Goal: Task Accomplishment & Management: Use online tool/utility

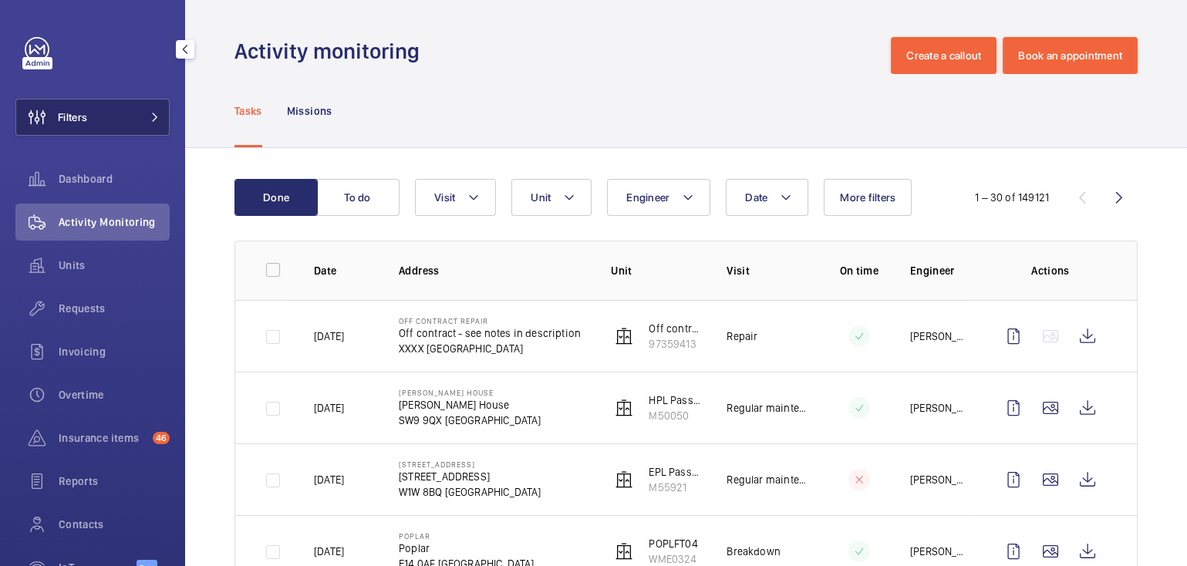
click at [93, 116] on button "Filters" at bounding box center [92, 117] width 154 height 37
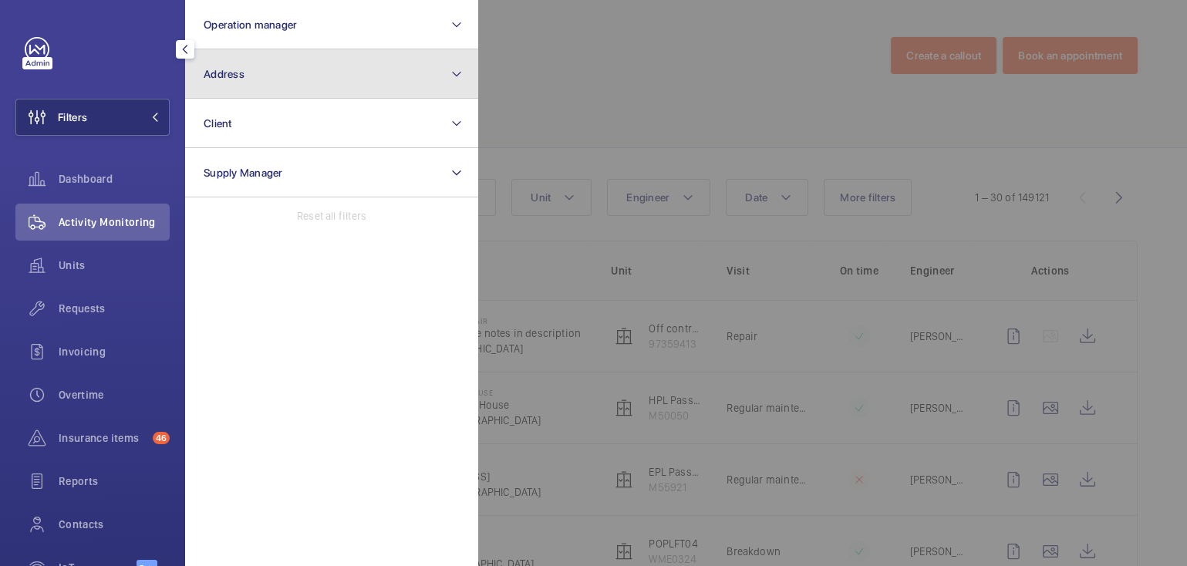
click at [271, 79] on button "Address" at bounding box center [331, 73] width 293 height 49
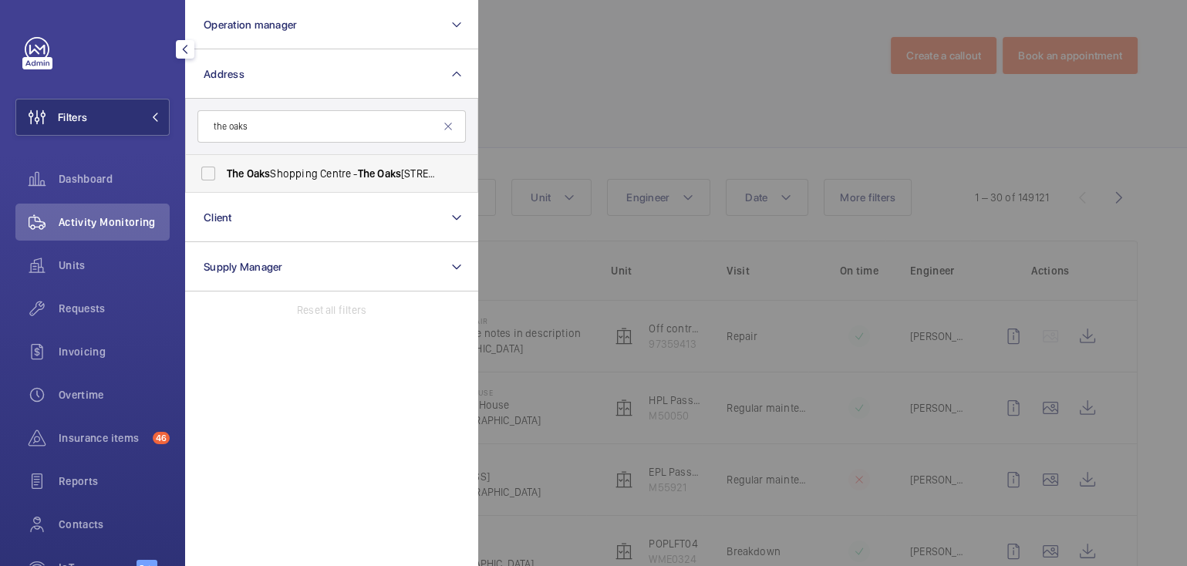
type input "the oaks"
click at [383, 176] on span "Oaks" at bounding box center [389, 173] width 24 height 12
click at [224, 176] on input "[GEOGRAPHIC_DATA] - [GEOGRAPHIC_DATA]" at bounding box center [208, 173] width 31 height 31
checkbox input "true"
click at [606, 89] on div at bounding box center [1071, 283] width 1187 height 566
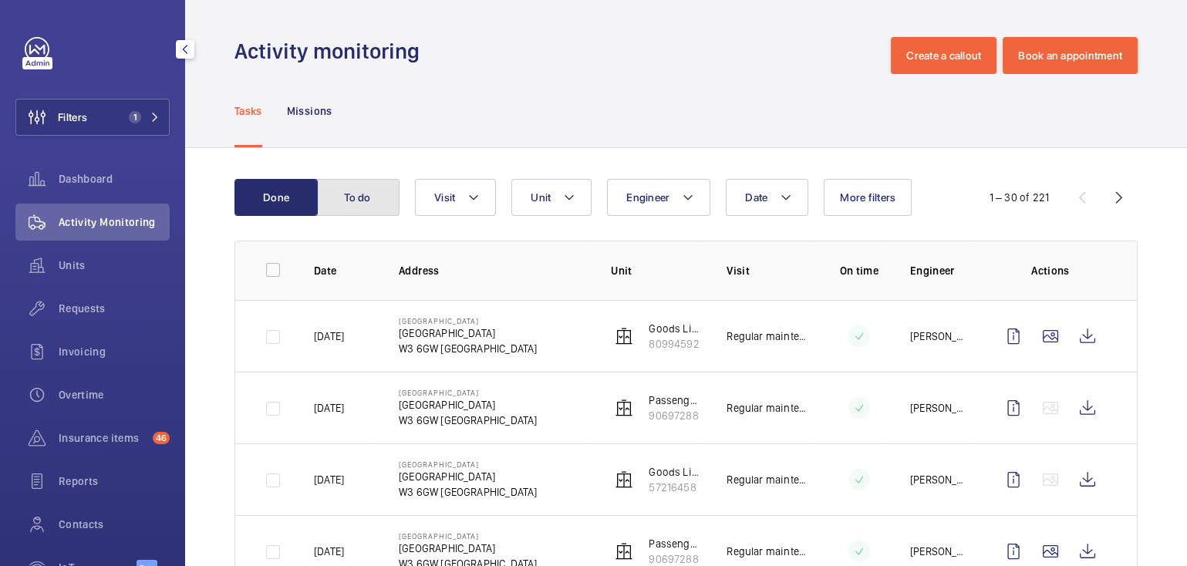
click at [384, 199] on button "To do" at bounding box center [357, 197] width 83 height 37
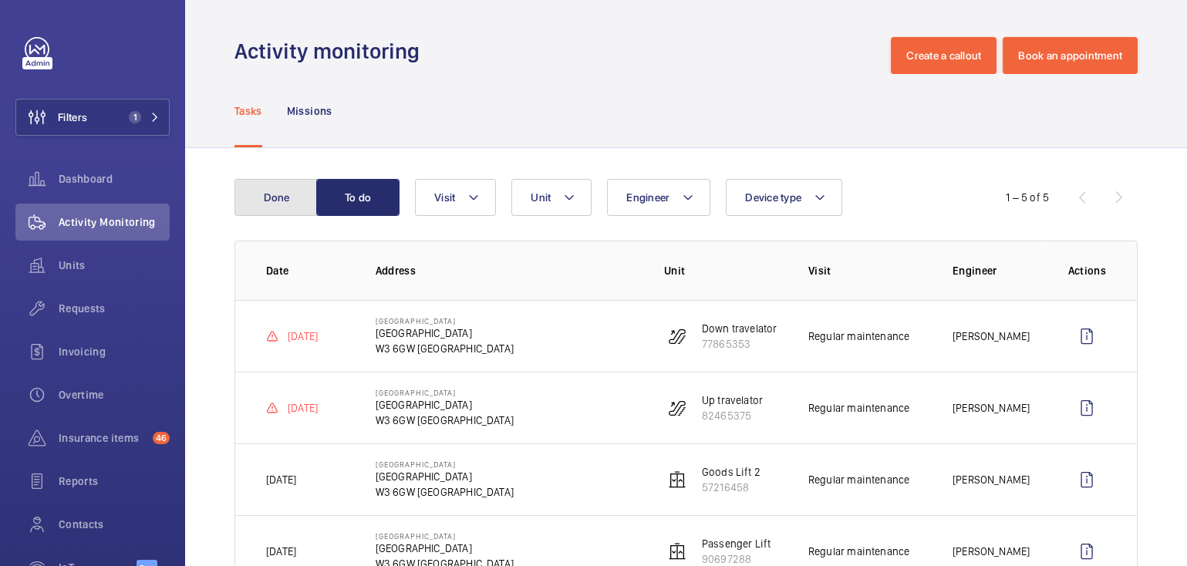
click at [271, 199] on button "Done" at bounding box center [275, 197] width 83 height 37
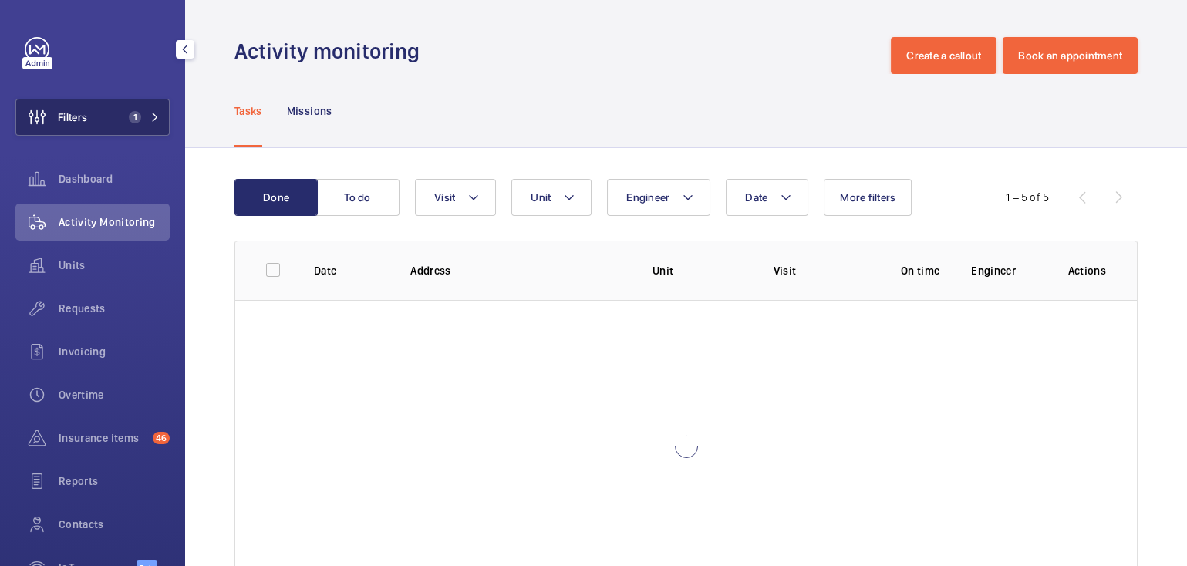
click at [129, 118] on span "1" at bounding box center [135, 117] width 12 height 12
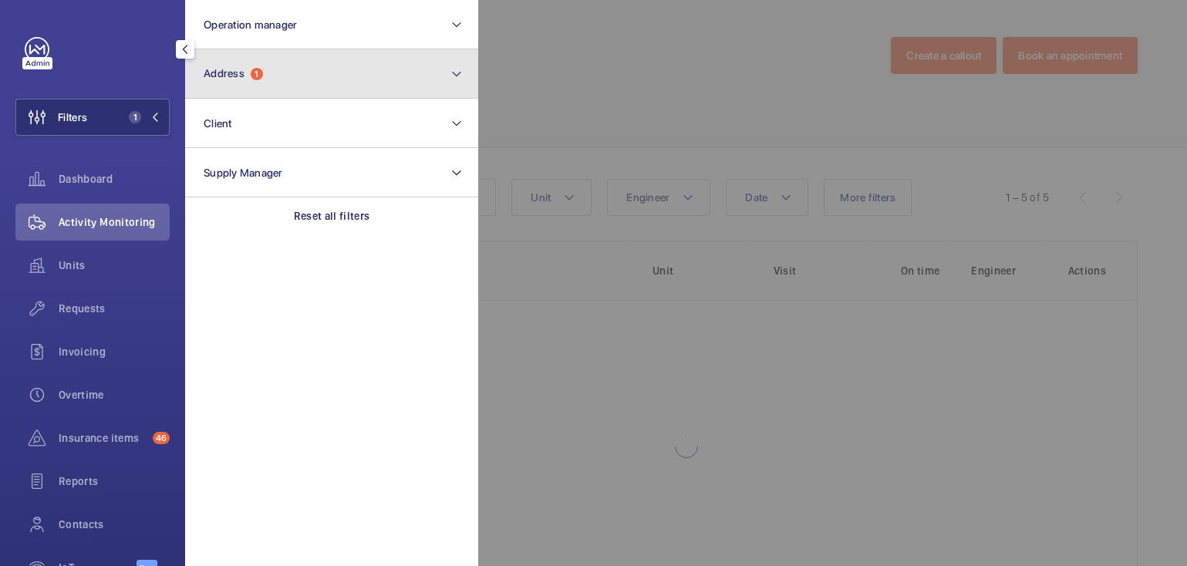
click at [268, 80] on button "Address 1" at bounding box center [331, 73] width 293 height 49
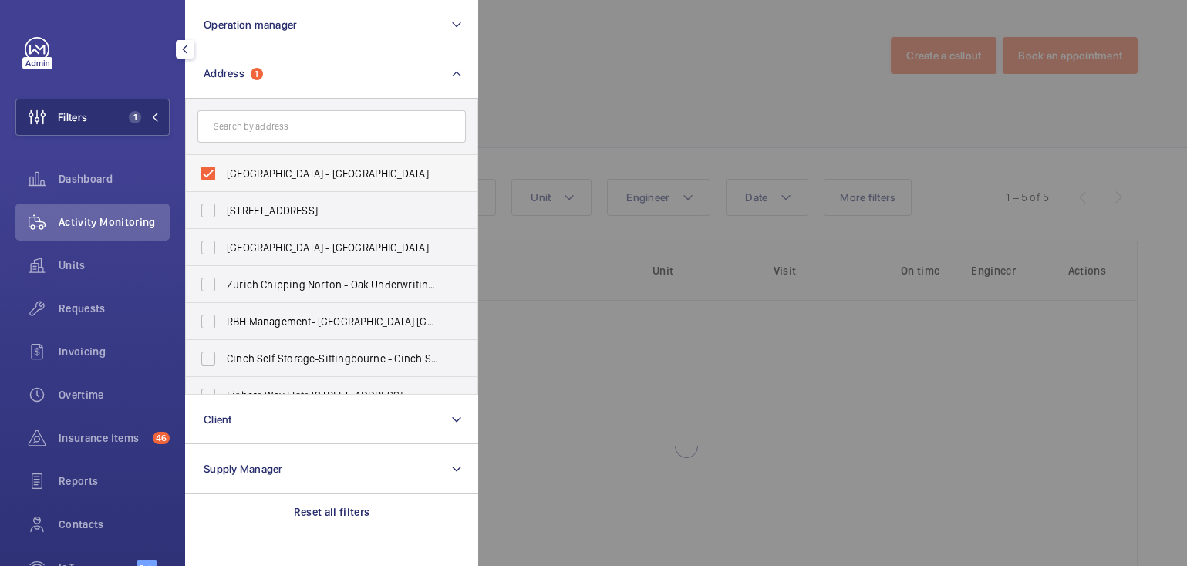
click at [275, 170] on span "[GEOGRAPHIC_DATA] - [GEOGRAPHIC_DATA]" at bounding box center [333, 173] width 212 height 15
click at [224, 170] on input "[GEOGRAPHIC_DATA] - [GEOGRAPHIC_DATA]" at bounding box center [208, 173] width 31 height 31
checkbox input "false"
click at [290, 130] on input "text" at bounding box center [331, 126] width 268 height 32
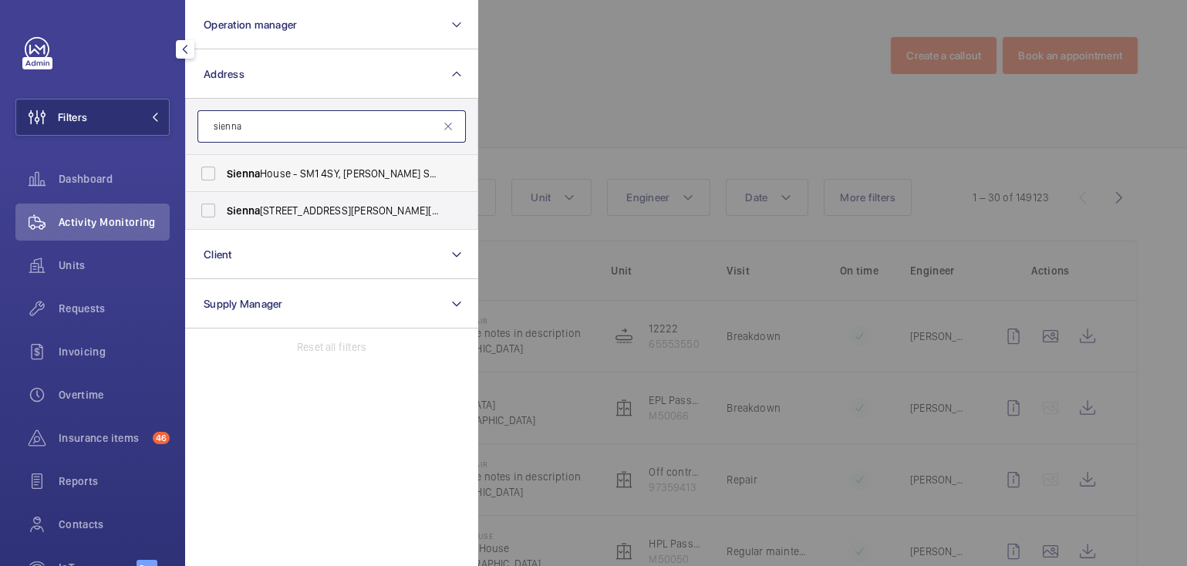
type input "sienna"
click at [332, 169] on span "Sienna House - SM1 4SY, [PERSON_NAME] SM1 4SY" at bounding box center [333, 173] width 212 height 15
click at [224, 169] on input "Sienna House - SM1 4SY, [PERSON_NAME] SM1 4SY" at bounding box center [208, 173] width 31 height 31
checkbox input "true"
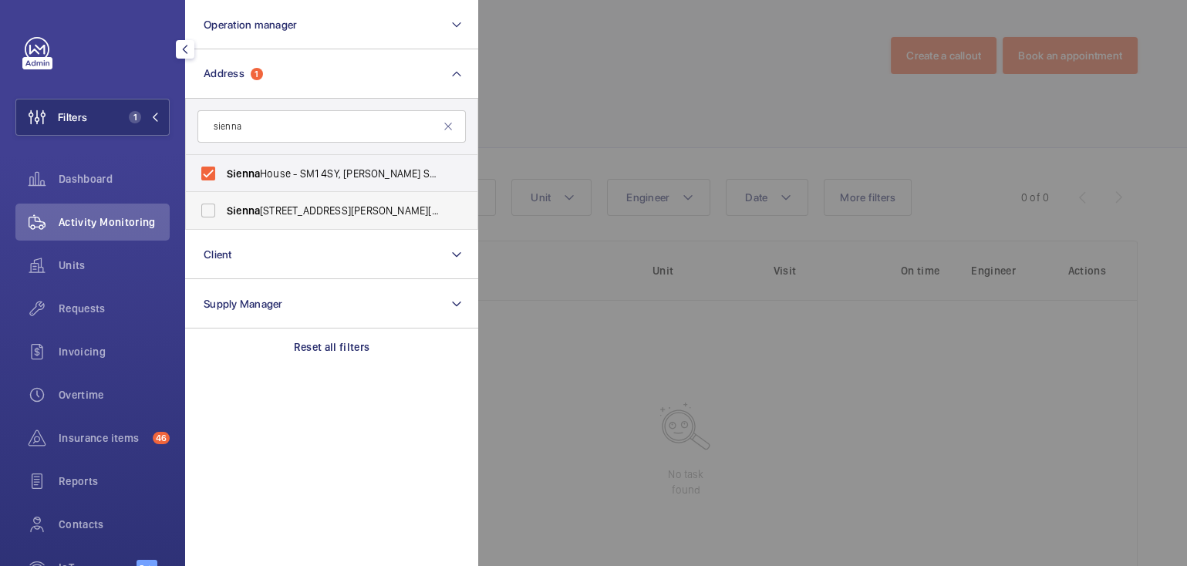
click at [321, 206] on span "[GEOGRAPHIC_DATA] - [PERSON_NAME][STREET_ADDRESS][PERSON_NAME]" at bounding box center [333, 210] width 212 height 15
click at [224, 206] on input "[GEOGRAPHIC_DATA] - [PERSON_NAME][STREET_ADDRESS][PERSON_NAME]" at bounding box center [208, 210] width 31 height 31
checkbox input "true"
click at [663, 66] on div at bounding box center [1071, 283] width 1187 height 566
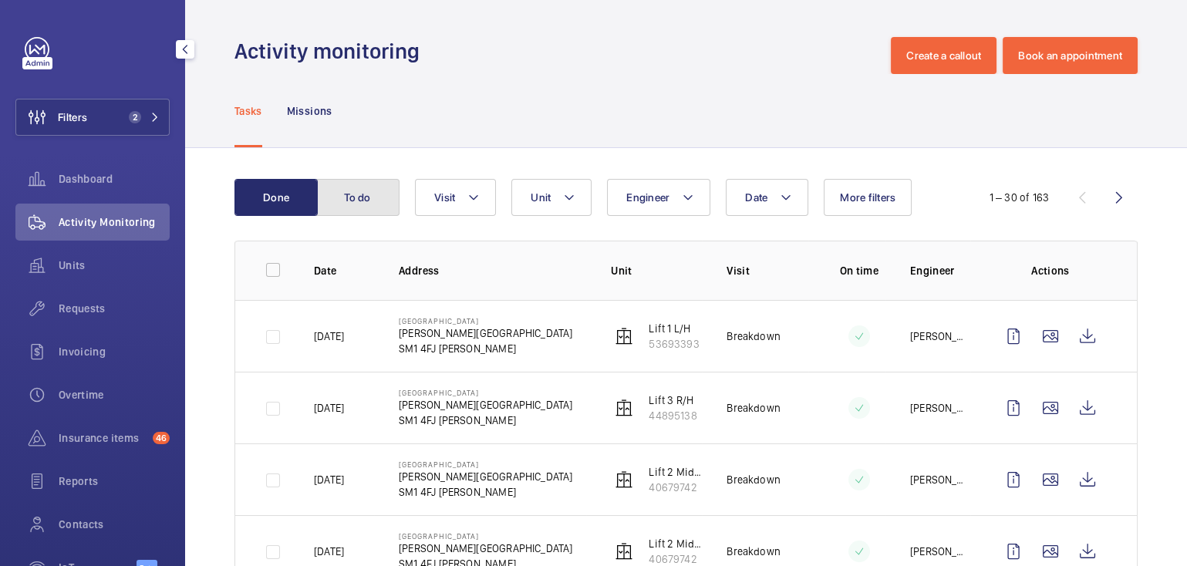
click at [366, 190] on button "To do" at bounding box center [357, 197] width 83 height 37
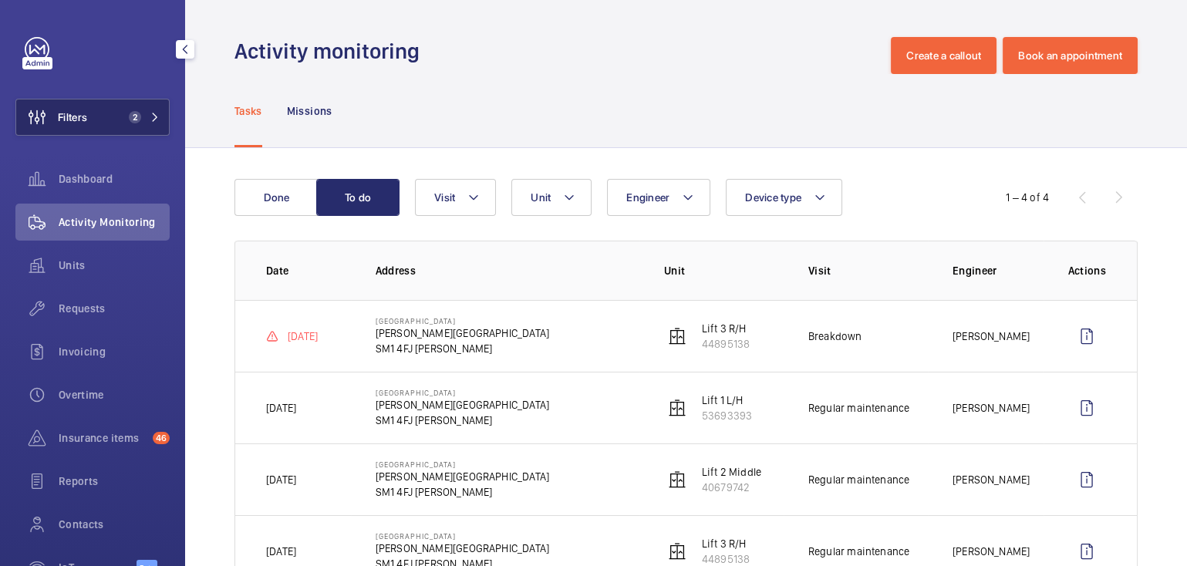
click at [123, 115] on span "2" at bounding box center [132, 117] width 19 height 12
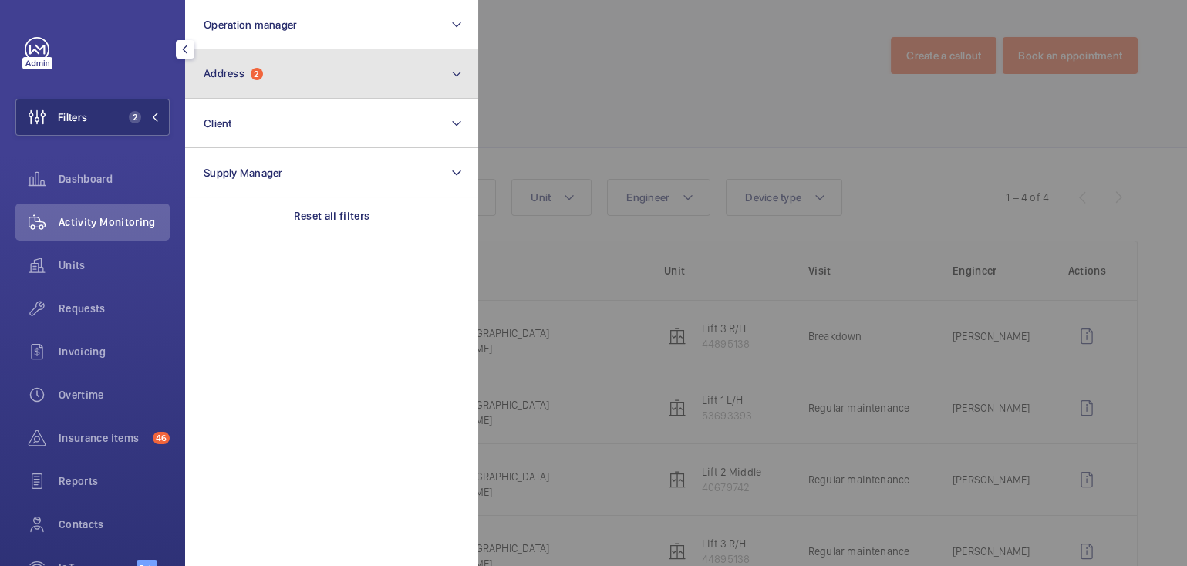
click at [311, 92] on button "Address 2" at bounding box center [331, 73] width 293 height 49
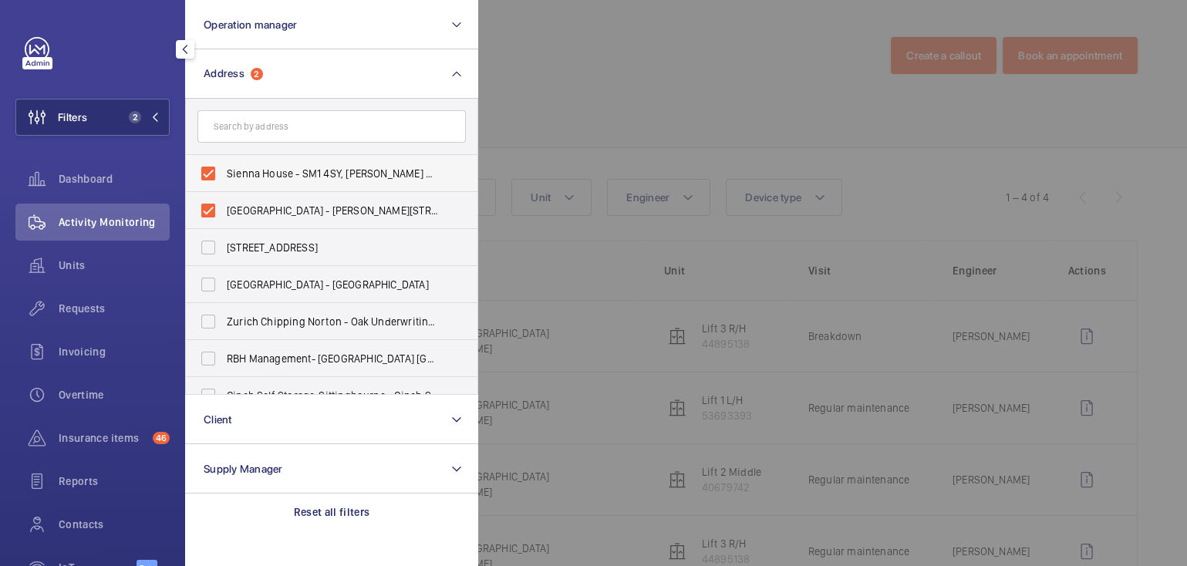
click at [276, 170] on span "Sienna House - SM1 4SY, [PERSON_NAME] SM1 4SY" at bounding box center [333, 173] width 212 height 15
click at [224, 170] on input "Sienna House - SM1 4SY, [PERSON_NAME] SM1 4SY" at bounding box center [208, 173] width 31 height 31
checkbox input "false"
click at [264, 201] on label "[GEOGRAPHIC_DATA] - [PERSON_NAME][STREET_ADDRESS][PERSON_NAME]" at bounding box center [320, 210] width 268 height 37
click at [224, 201] on input "[GEOGRAPHIC_DATA] - [PERSON_NAME][STREET_ADDRESS][PERSON_NAME]" at bounding box center [208, 210] width 31 height 31
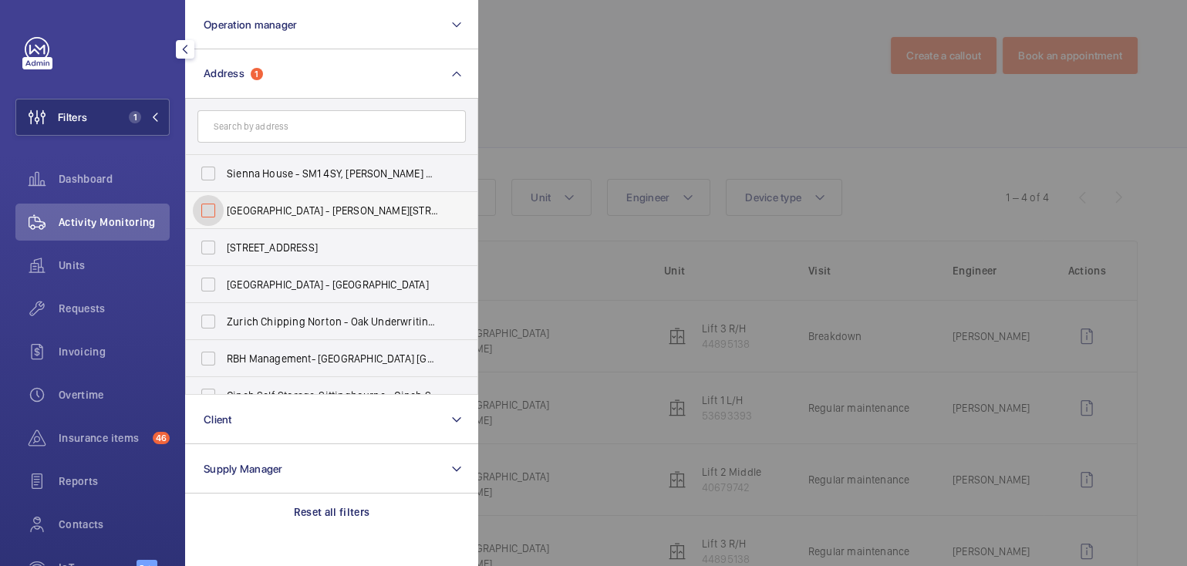
checkbox input "false"
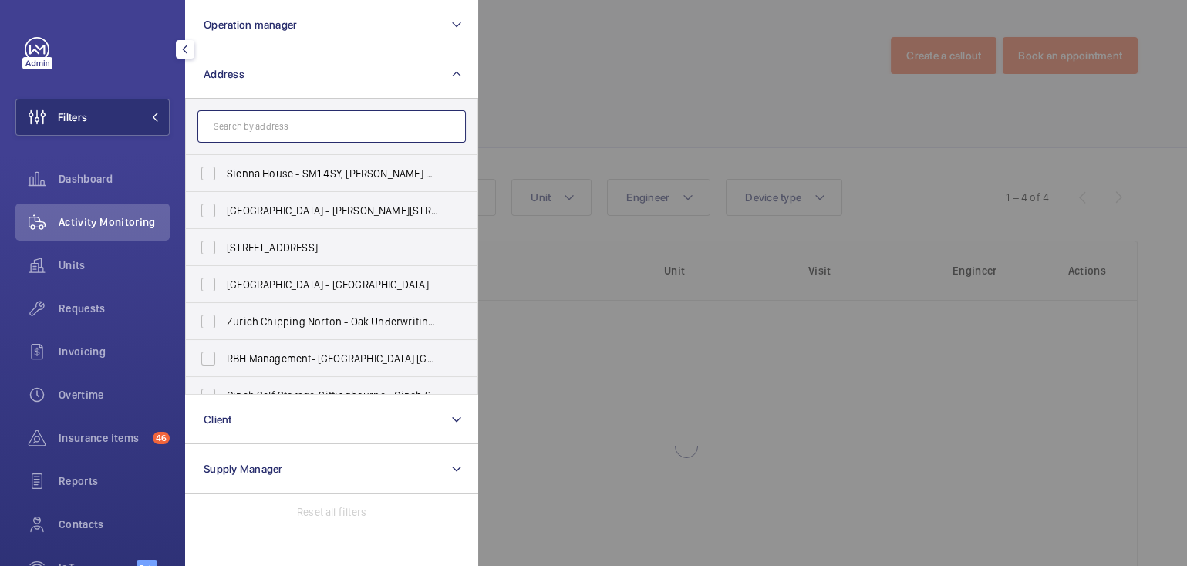
click at [282, 121] on input "text" at bounding box center [331, 126] width 268 height 32
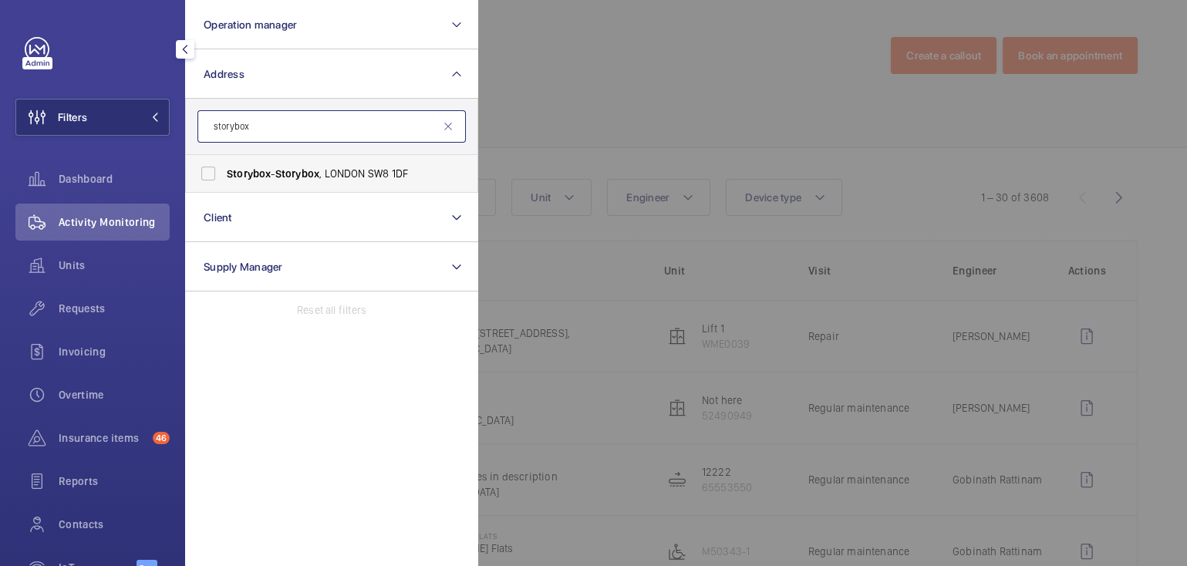
type input "storybox"
click at [322, 184] on label "Storybox - Storybox , [GEOGRAPHIC_DATA] 1DF" at bounding box center [320, 173] width 268 height 37
click at [224, 184] on input "Storybox - Storybox , [GEOGRAPHIC_DATA] 1DF" at bounding box center [208, 173] width 31 height 31
checkbox input "true"
click at [564, 103] on div at bounding box center [1071, 283] width 1187 height 566
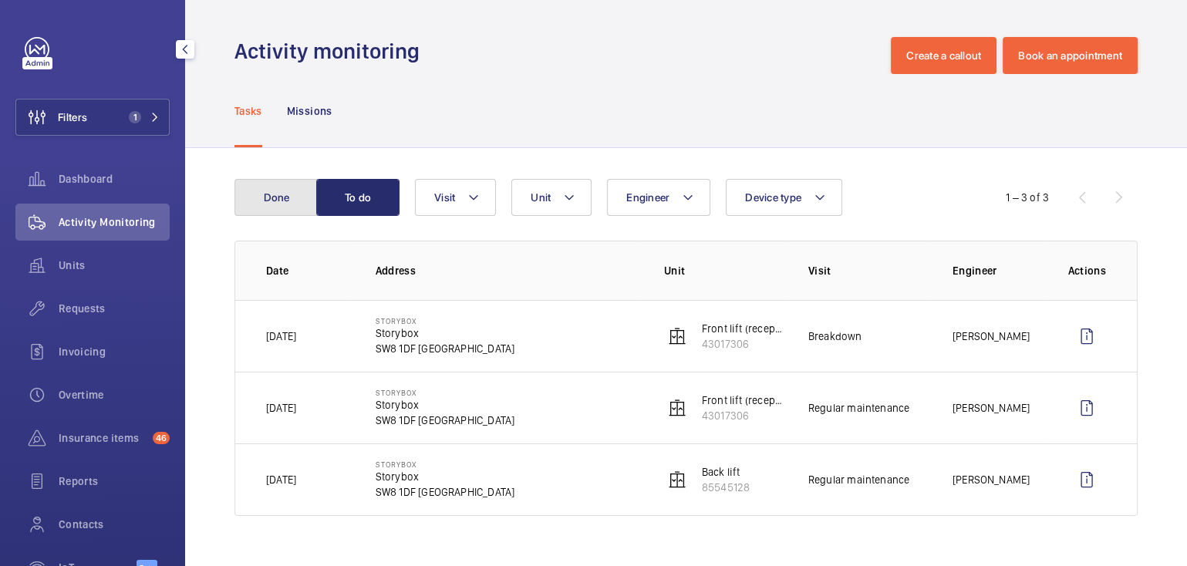
click at [307, 205] on button "Done" at bounding box center [275, 197] width 83 height 37
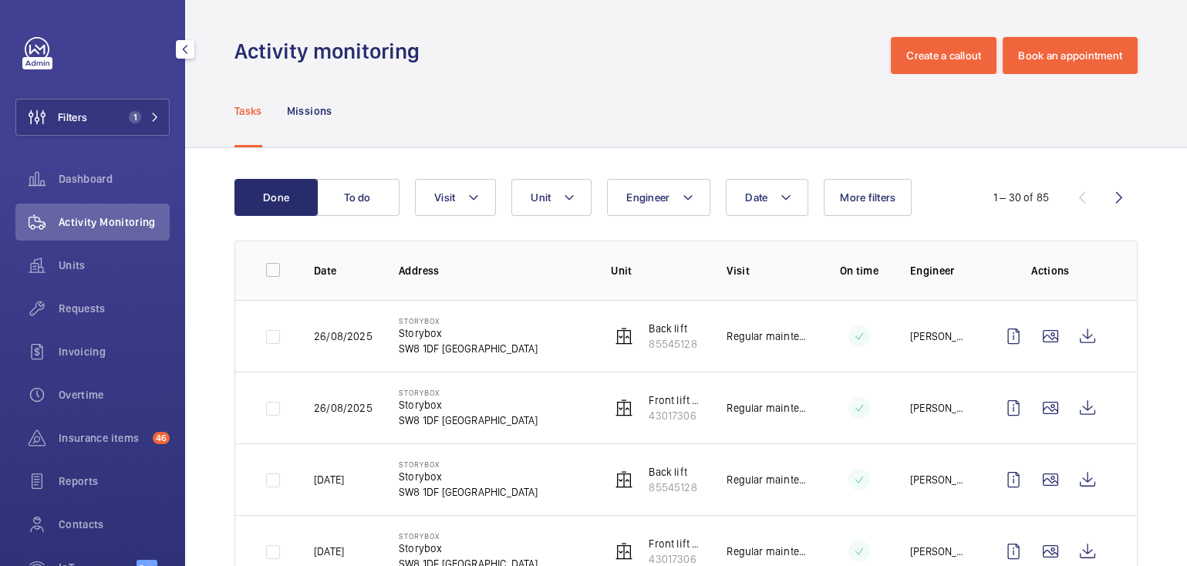
drag, startPoint x: 110, startPoint y: 119, endPoint x: 175, endPoint y: 116, distance: 65.6
click at [123, 119] on span "1" at bounding box center [132, 117] width 19 height 12
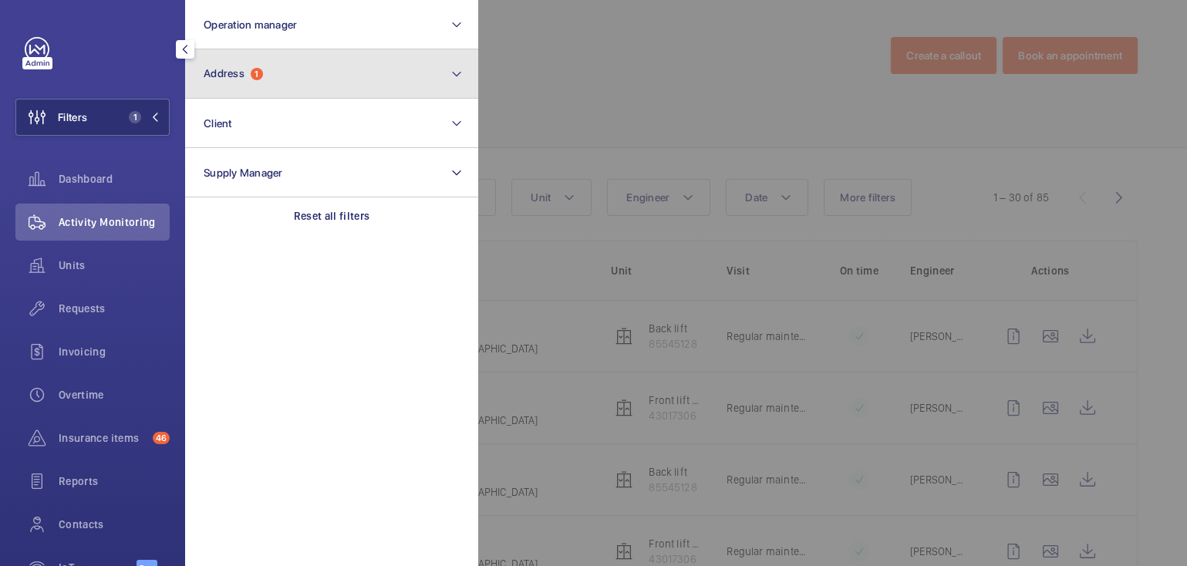
click at [253, 84] on button "Address 1" at bounding box center [331, 73] width 293 height 49
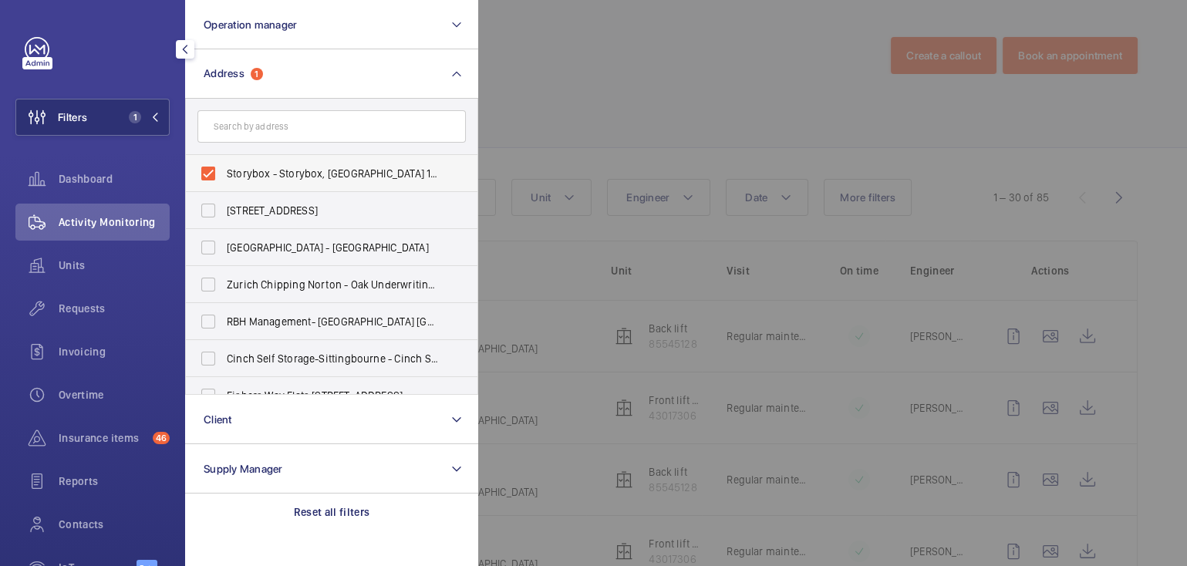
click at [260, 169] on span "Storybox - Storybox, [GEOGRAPHIC_DATA] 1DF" at bounding box center [333, 173] width 212 height 15
click at [224, 169] on input "Storybox - Storybox, [GEOGRAPHIC_DATA] 1DF" at bounding box center [208, 173] width 31 height 31
checkbox input "false"
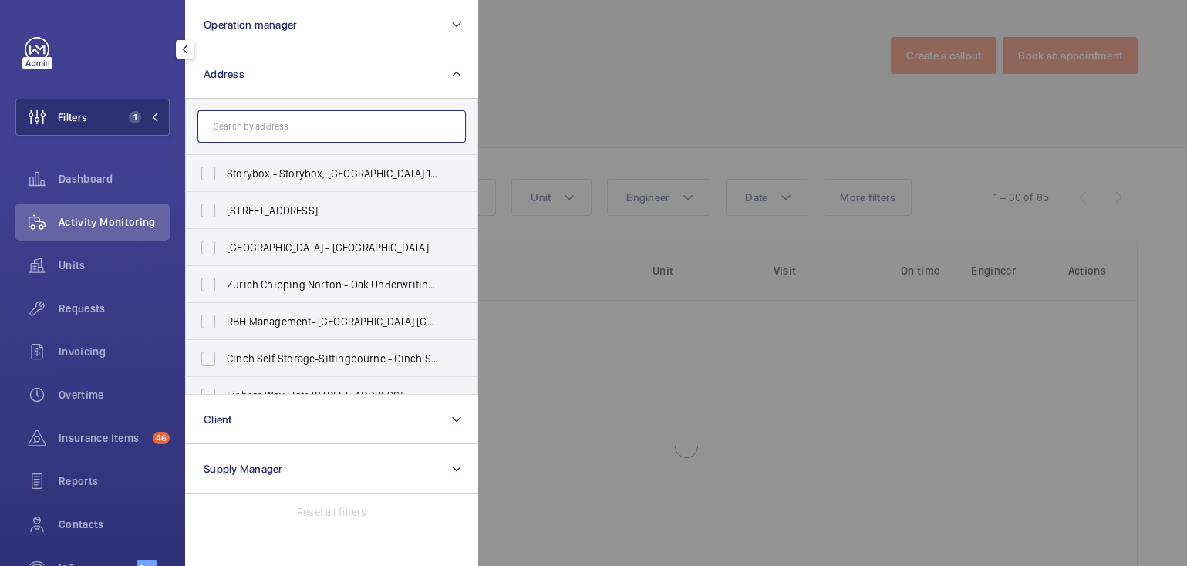
click at [272, 133] on input "text" at bounding box center [331, 126] width 268 height 32
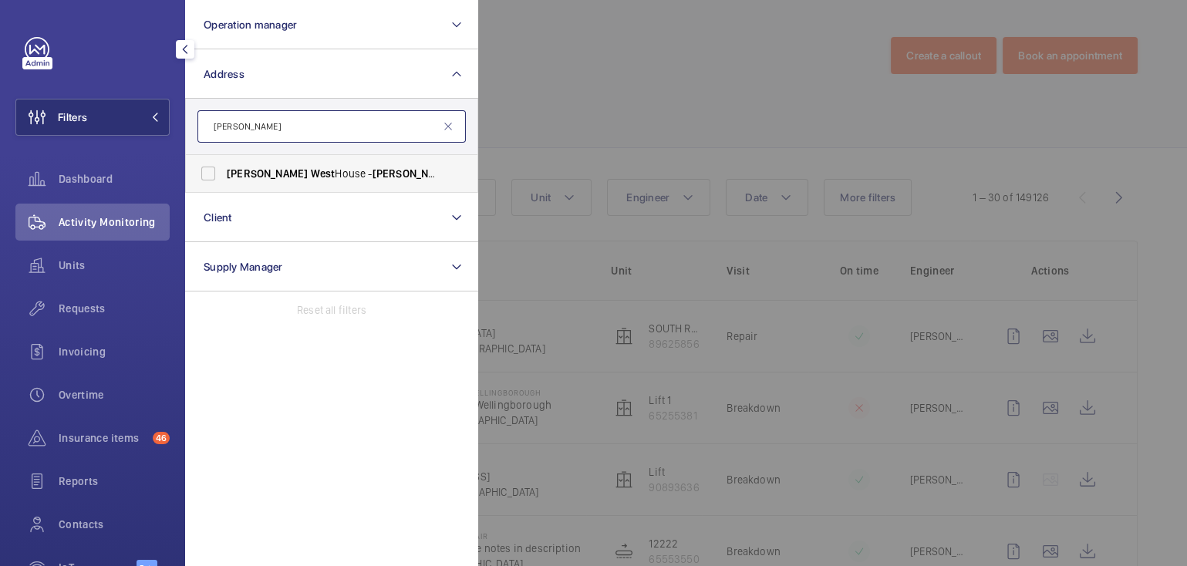
type input "[PERSON_NAME]"
click at [371, 166] on span "[PERSON_NAME][GEOGRAPHIC_DATA] - [PERSON_NAME][GEOGRAPHIC_DATA]" at bounding box center [333, 173] width 212 height 15
click at [224, 166] on input "[PERSON_NAME][GEOGRAPHIC_DATA] - [PERSON_NAME][GEOGRAPHIC_DATA]" at bounding box center [208, 173] width 31 height 31
checkbox input "true"
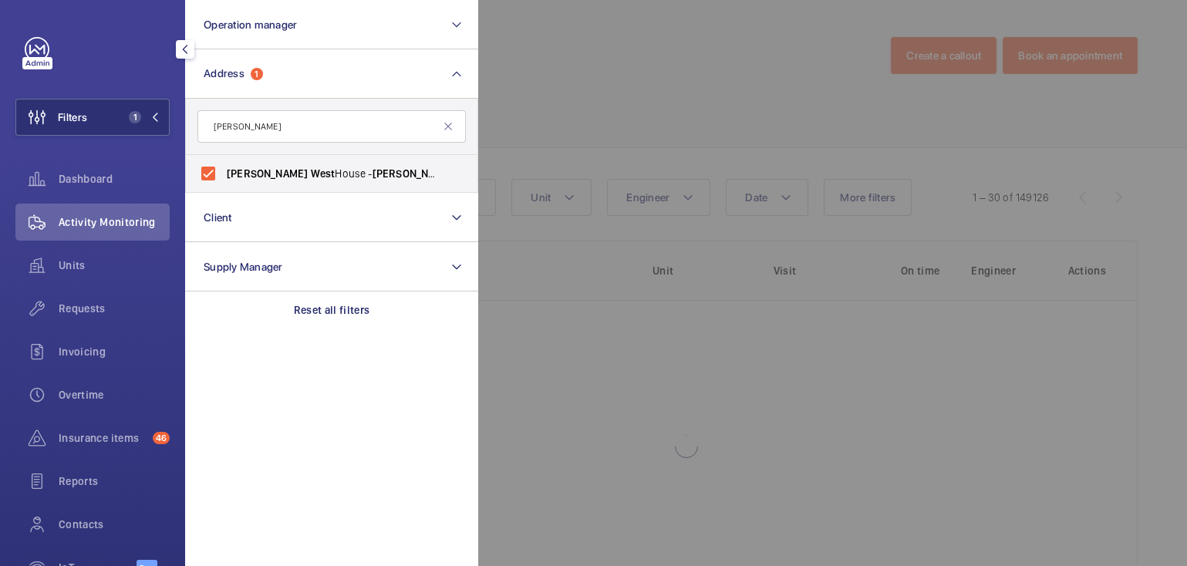
click at [525, 92] on div at bounding box center [1071, 283] width 1187 height 566
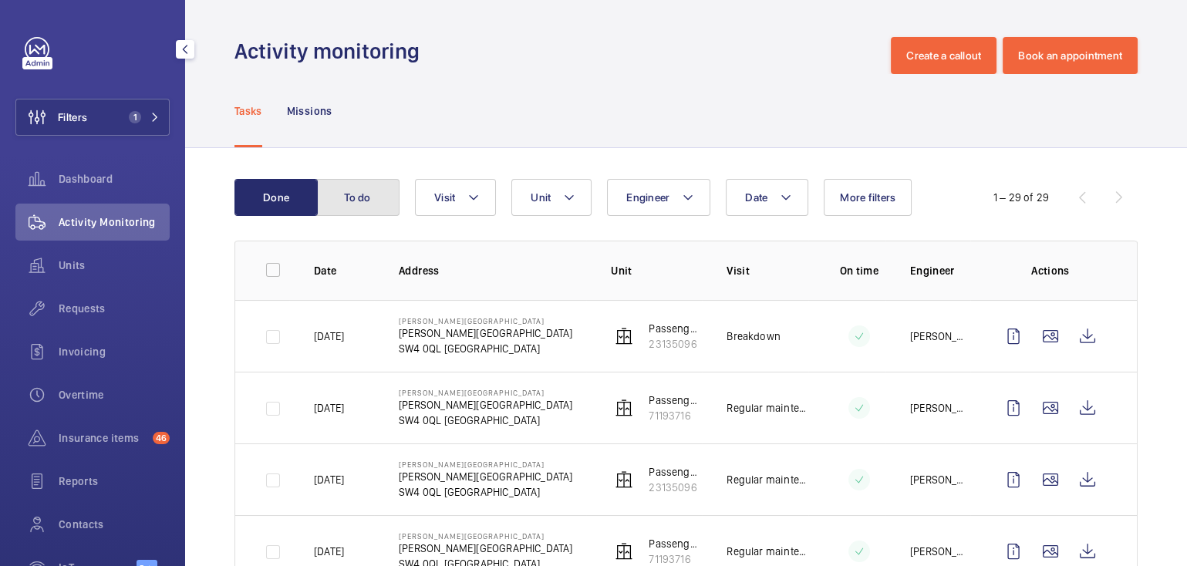
click at [361, 195] on button "To do" at bounding box center [357, 197] width 83 height 37
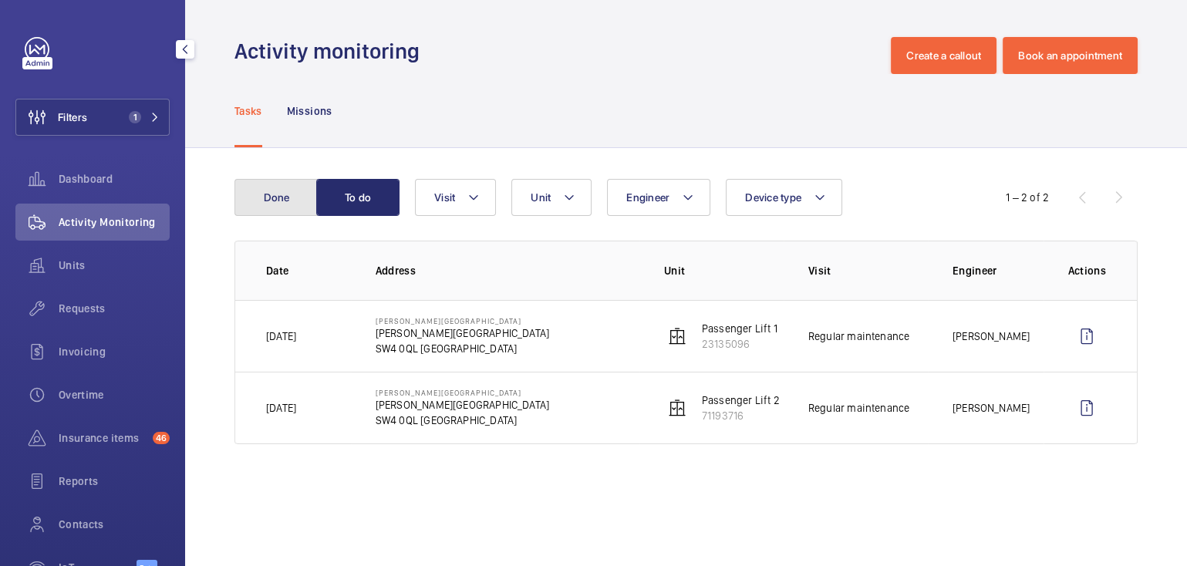
click at [295, 195] on button "Done" at bounding box center [275, 197] width 83 height 37
